Goal: Task Accomplishment & Management: Manage account settings

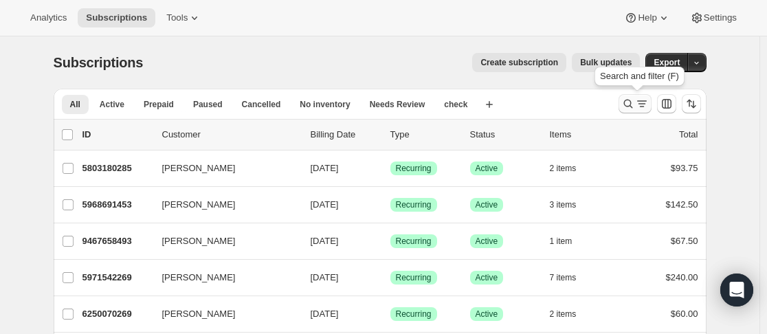
click at [633, 102] on icon "Search and filter results" at bounding box center [629, 104] width 14 height 14
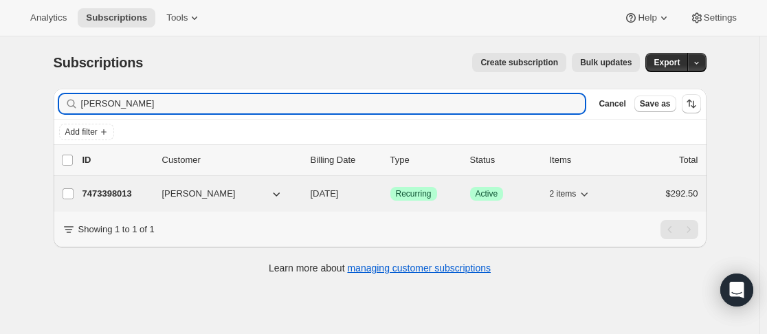
type input "[PERSON_NAME]"
click at [151, 193] on p "7473398013" at bounding box center [117, 194] width 69 height 14
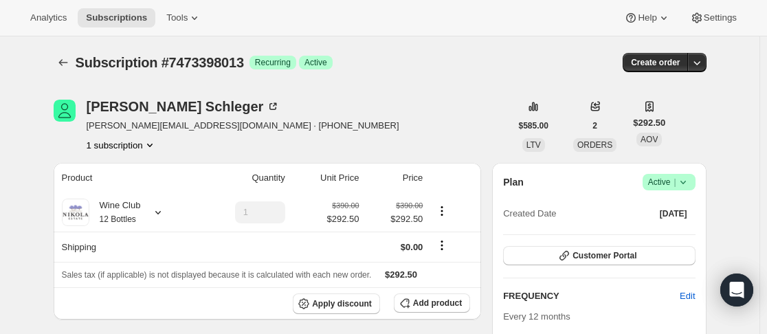
click at [690, 185] on icon at bounding box center [684, 182] width 14 height 14
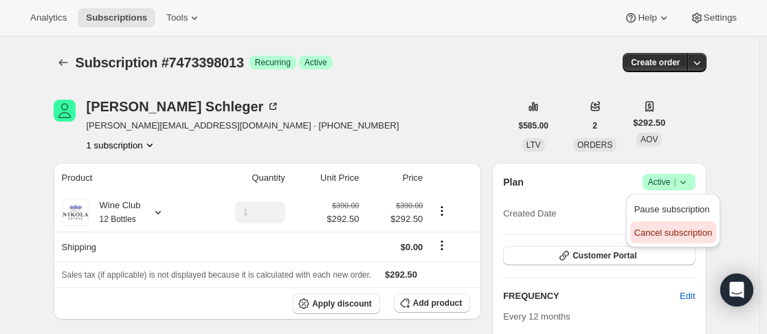
click at [654, 228] on span "Cancel subscription" at bounding box center [674, 233] width 78 height 10
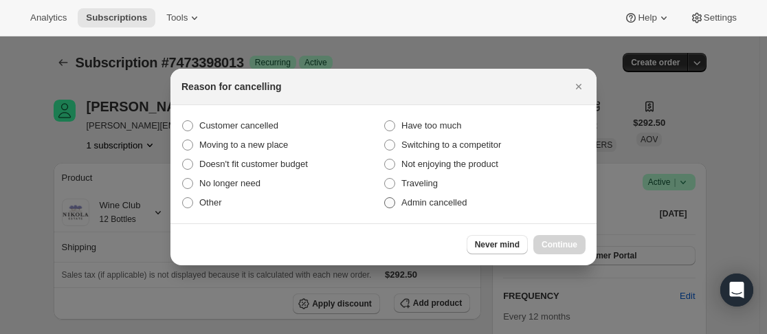
click at [424, 196] on span "Admin cancelled" at bounding box center [434, 203] width 65 height 14
click at [385, 197] on input "Admin cancelled" at bounding box center [384, 197] width 1 height 1
radio input "true"
click at [545, 242] on span "Continue" at bounding box center [560, 244] width 36 height 11
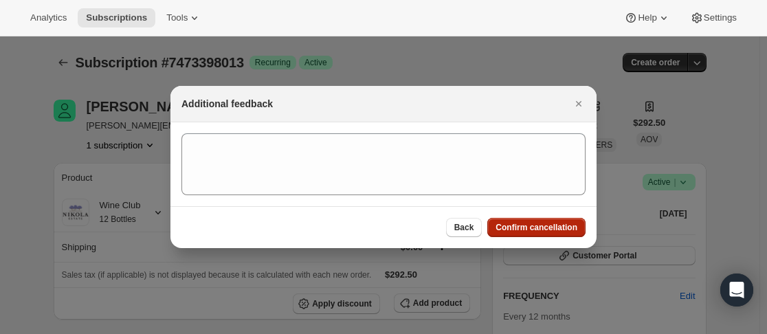
click at [520, 228] on span "Confirm cancellation" at bounding box center [537, 227] width 82 height 11
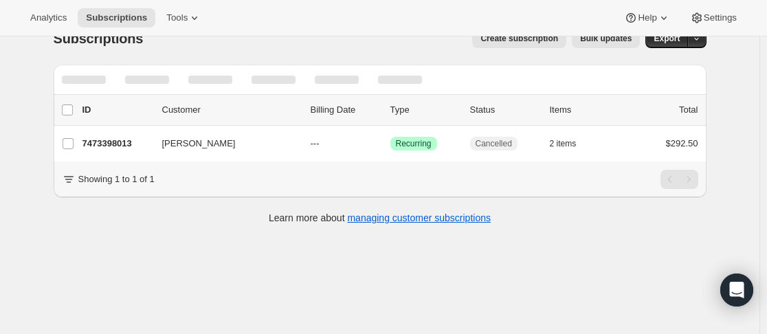
scroll to position [36, 0]
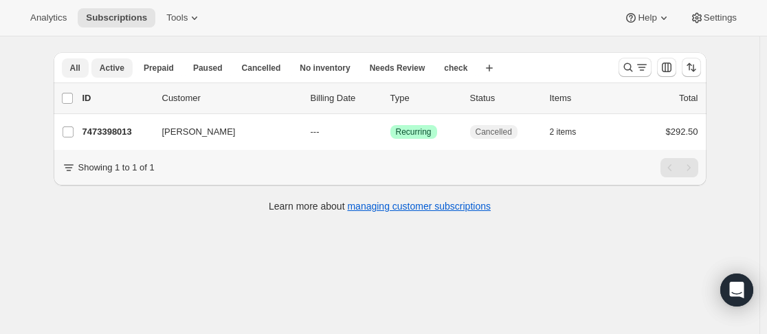
click at [108, 64] on span "Active" at bounding box center [112, 68] width 25 height 11
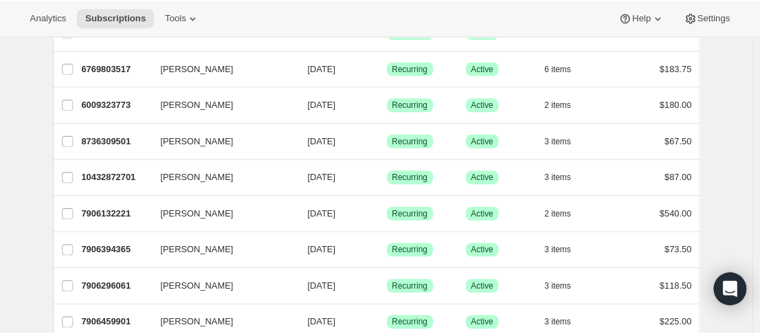
scroll to position [1725, 0]
